Goal: Book appointment/travel/reservation

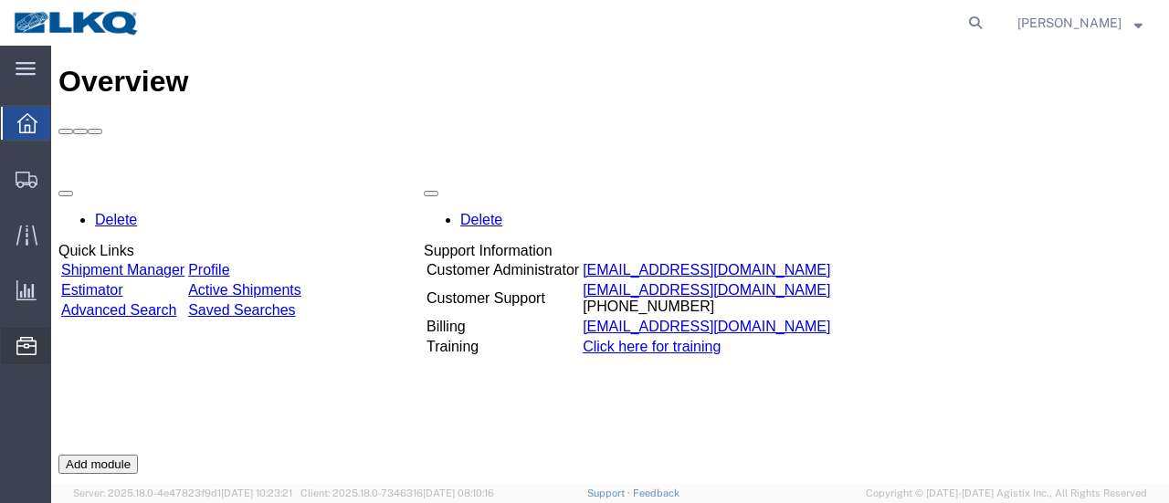
click at [0, 0] on span "Location Appointment" at bounding box center [0, 0] width 0 height 0
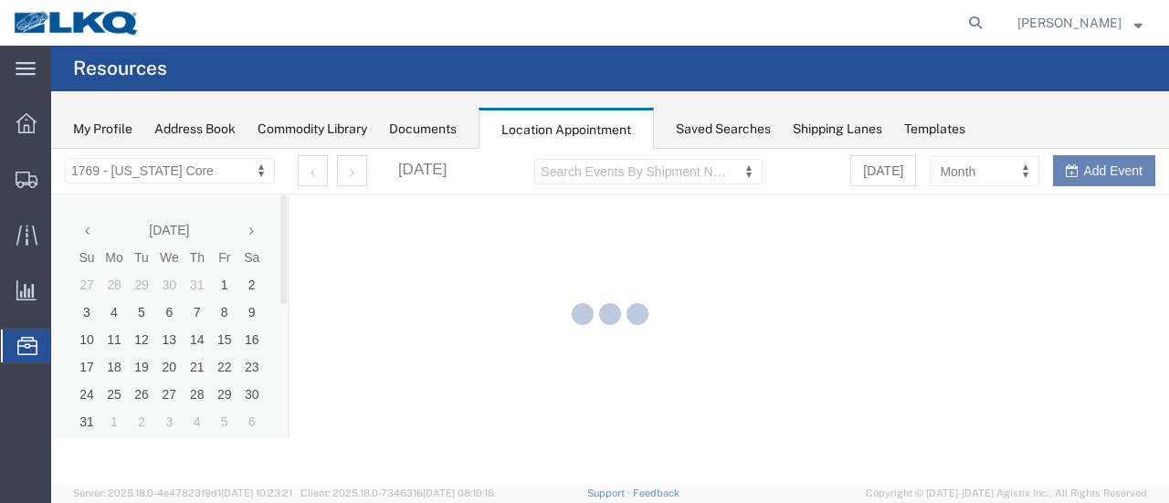
select select "28716"
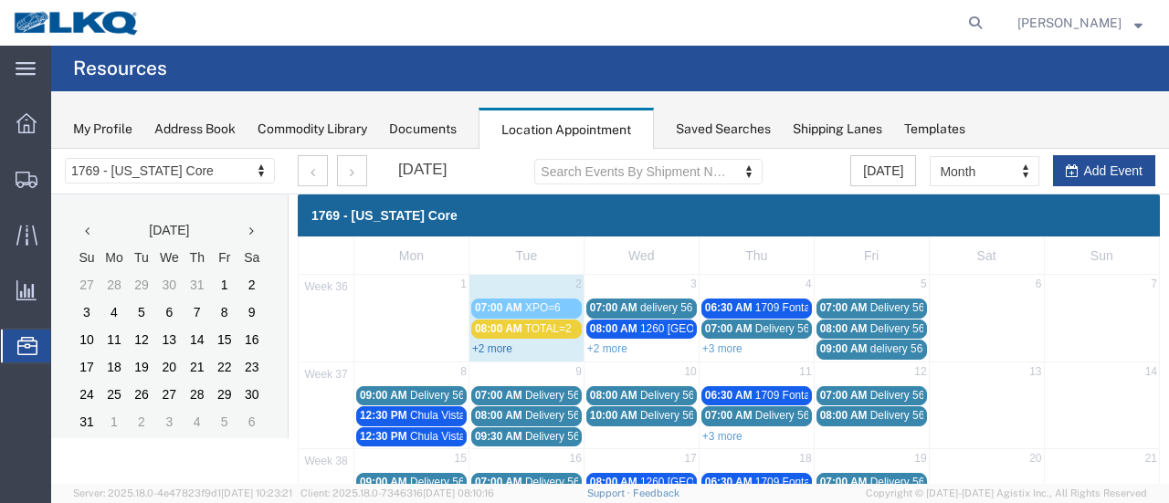
click at [488, 348] on link "+2 more" at bounding box center [492, 349] width 40 height 13
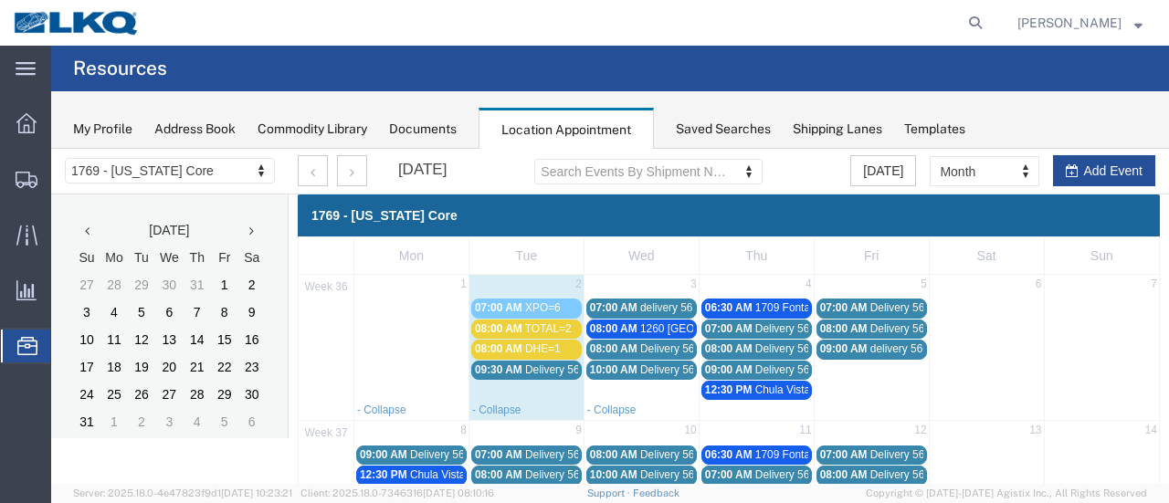
click at [490, 348] on span "08:00 AM" at bounding box center [498, 349] width 47 height 13
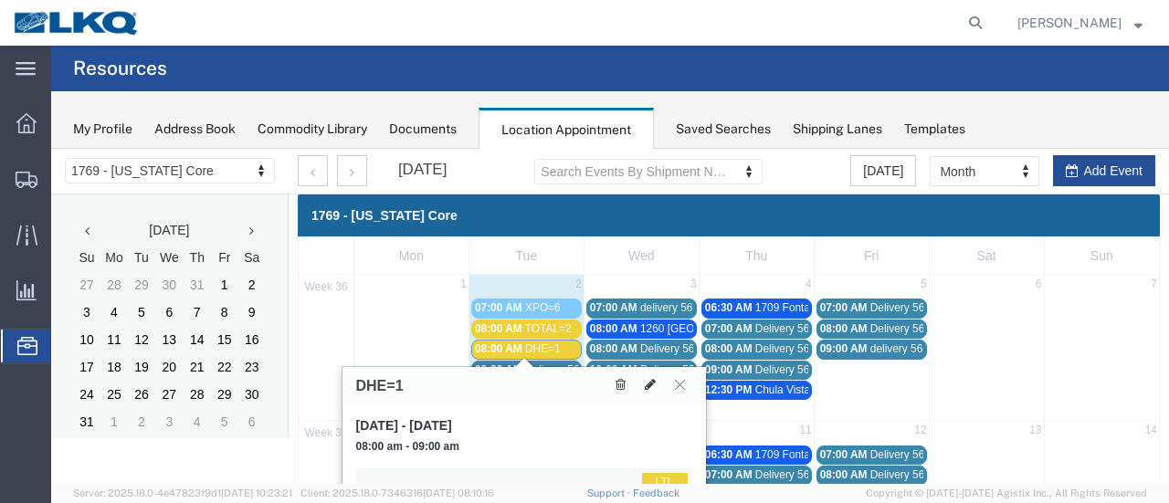
click at [649, 387] on icon at bounding box center [650, 384] width 11 height 13
select select "1"
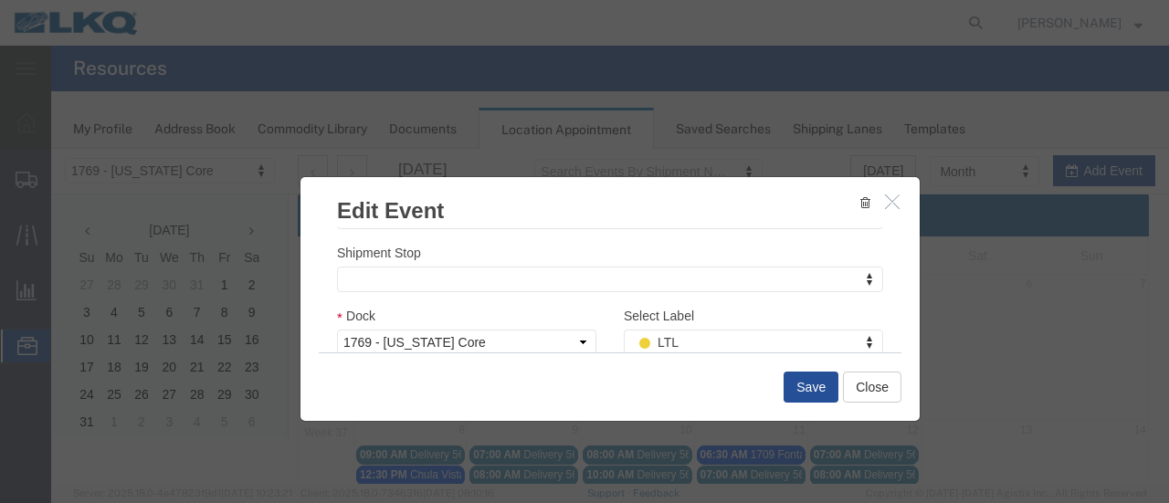
scroll to position [274, 0]
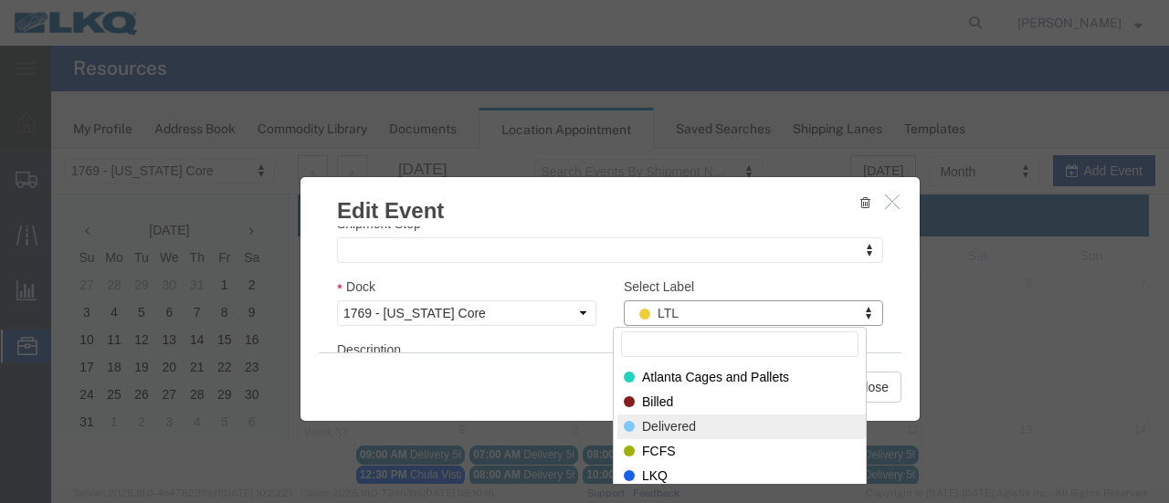
select select "40"
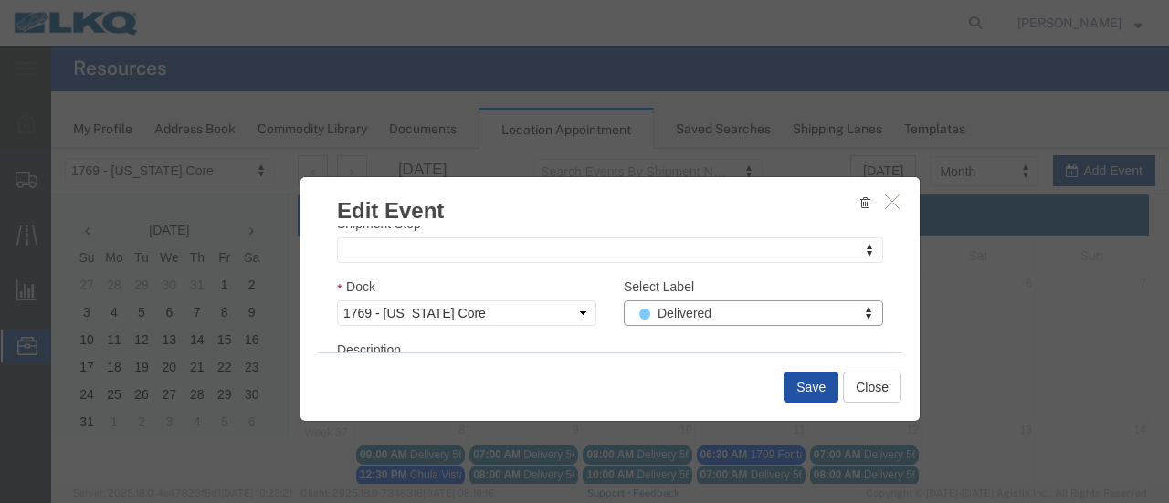
click at [786, 396] on button "Save" at bounding box center [811, 387] width 55 height 31
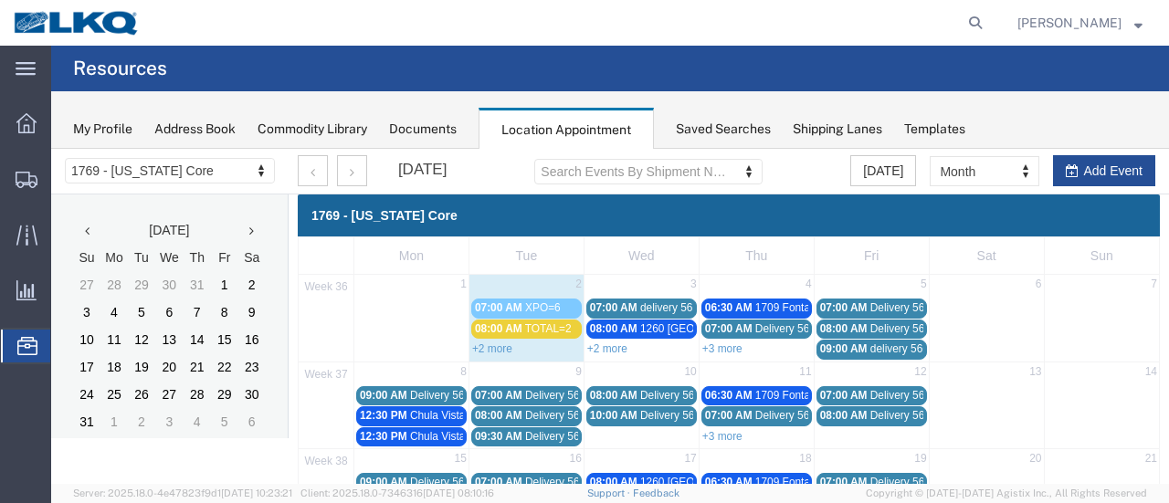
click at [614, 288] on td "3" at bounding box center [641, 286] width 115 height 22
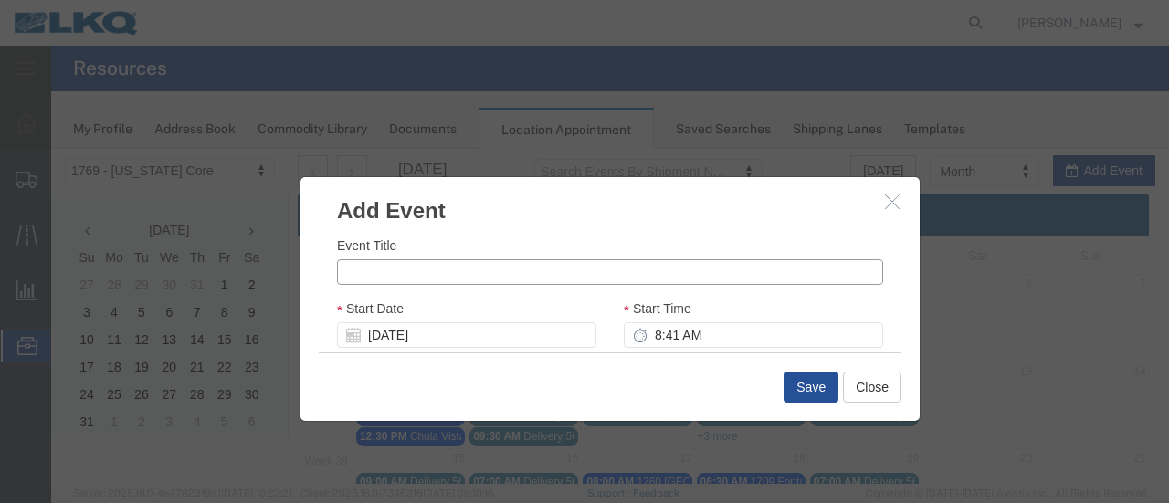
click at [437, 269] on input "Event Title" at bounding box center [610, 272] width 546 height 26
type input "XPO=8"
drag, startPoint x: 648, startPoint y: 339, endPoint x: 751, endPoint y: 335, distance: 103.3
click at [648, 339] on input "8:41 AM" at bounding box center [753, 335] width 259 height 26
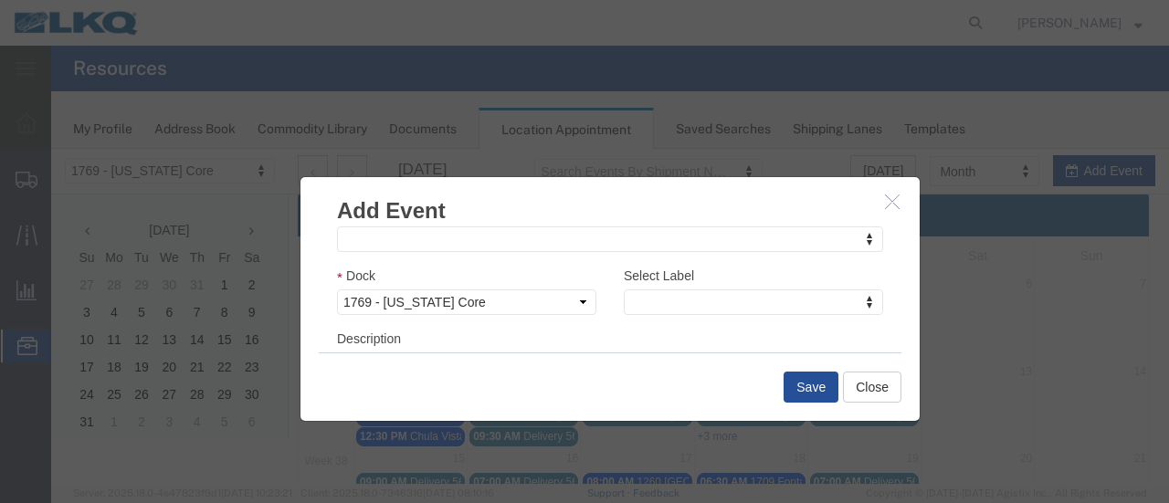
scroll to position [311, 0]
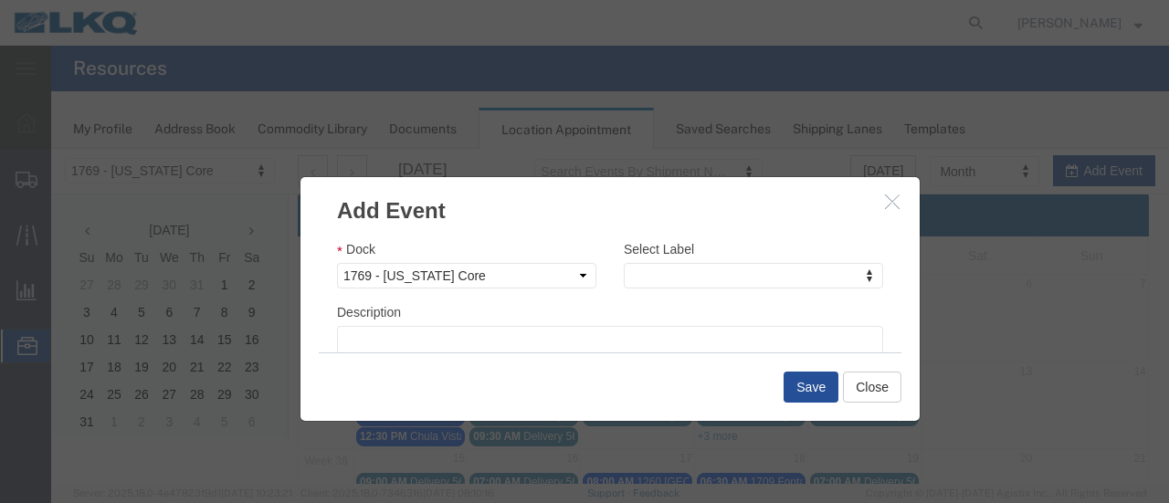
type input "7:00 AM"
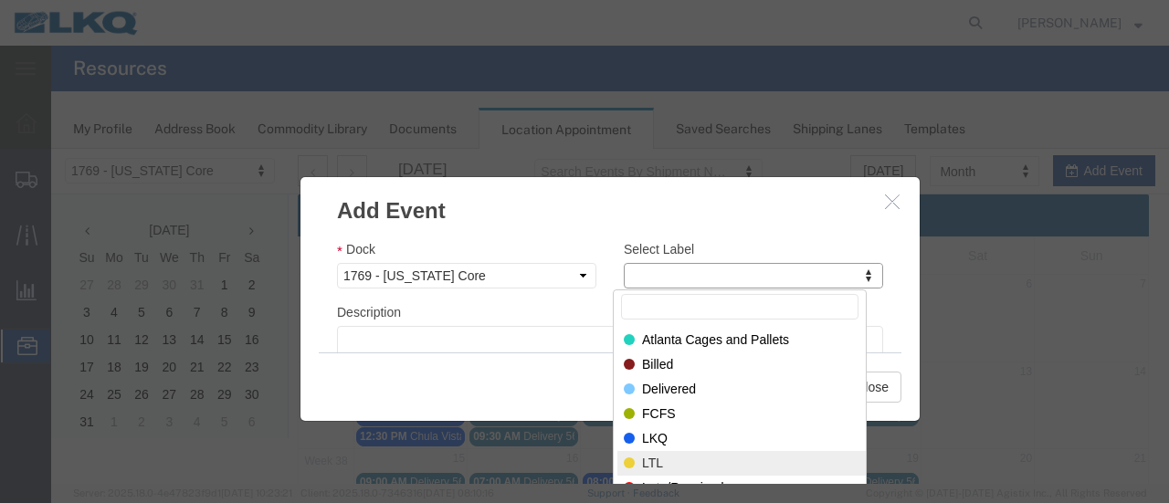
select select "25"
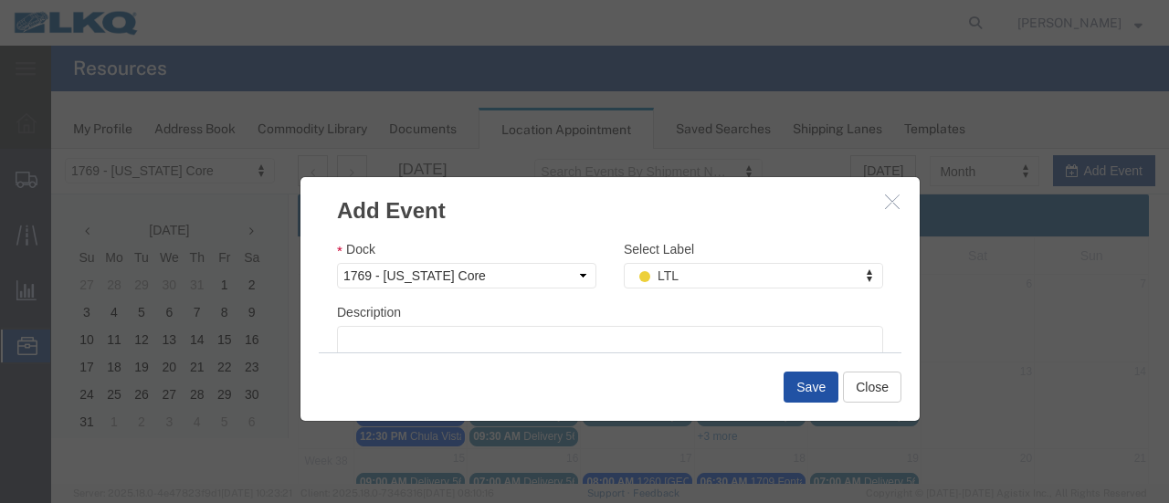
click at [807, 385] on button "Save" at bounding box center [811, 387] width 55 height 31
